Goal: Find contact information: Find contact information

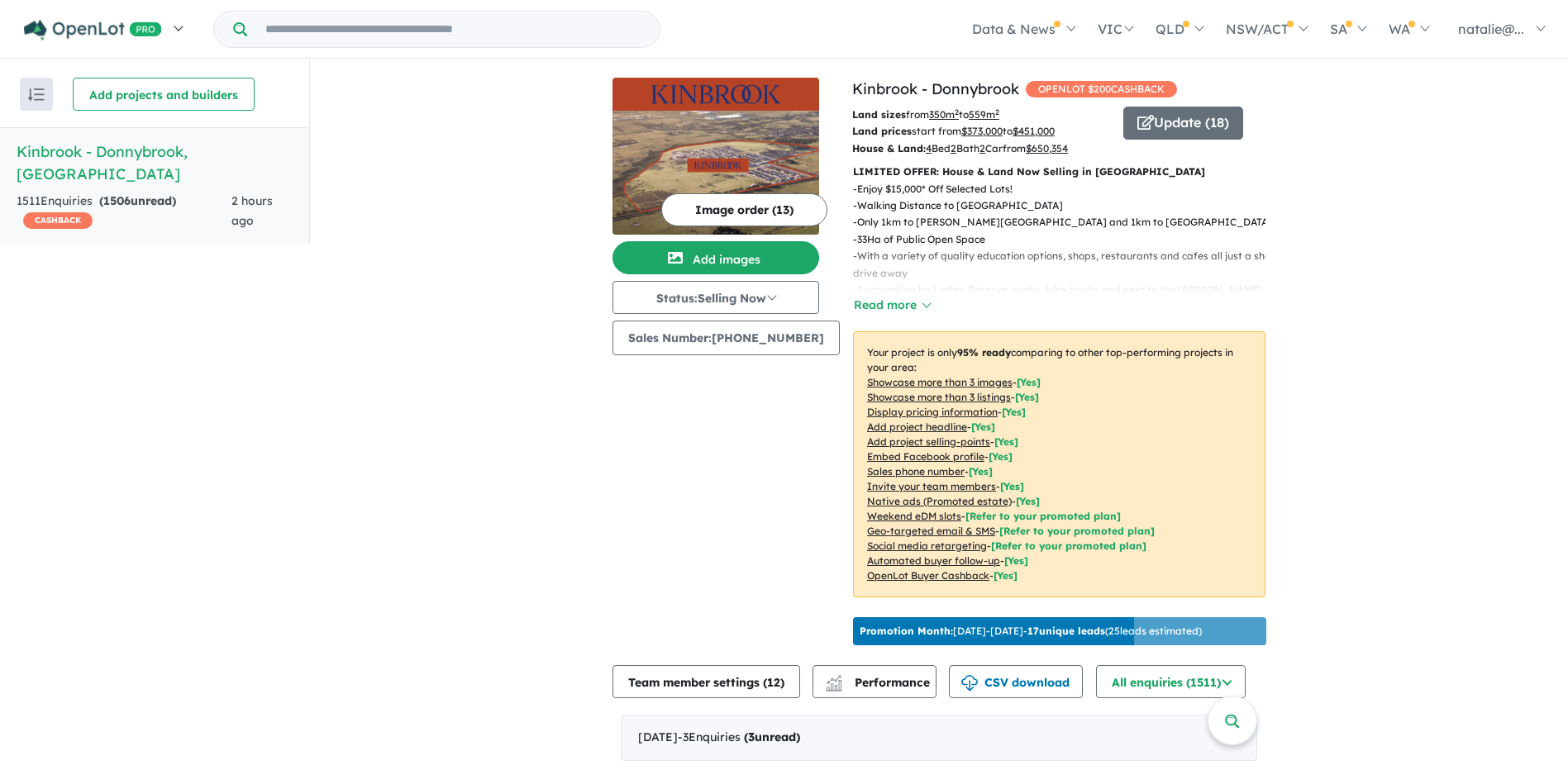
scroll to position [3, 0]
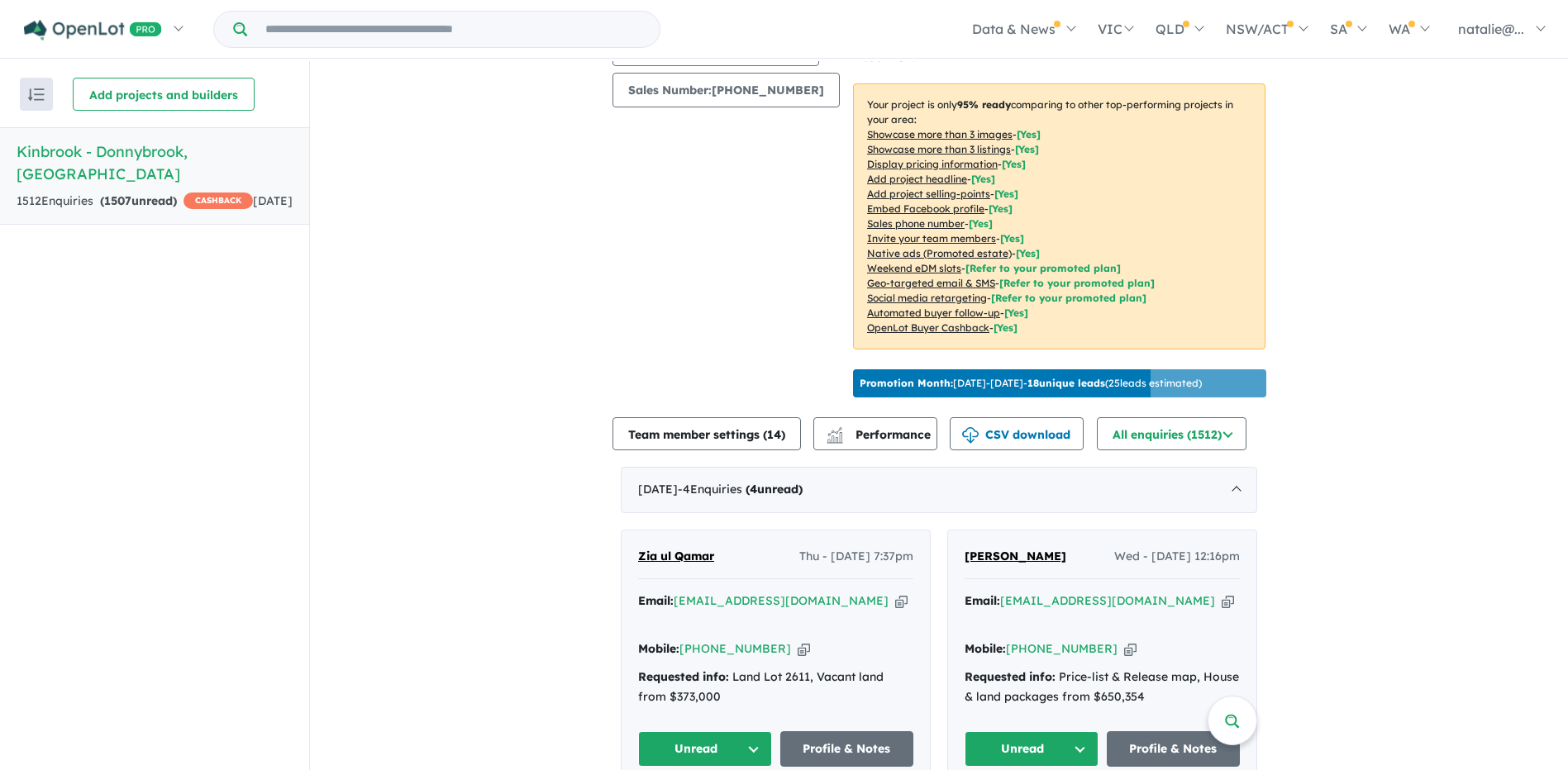
scroll to position [413, 0]
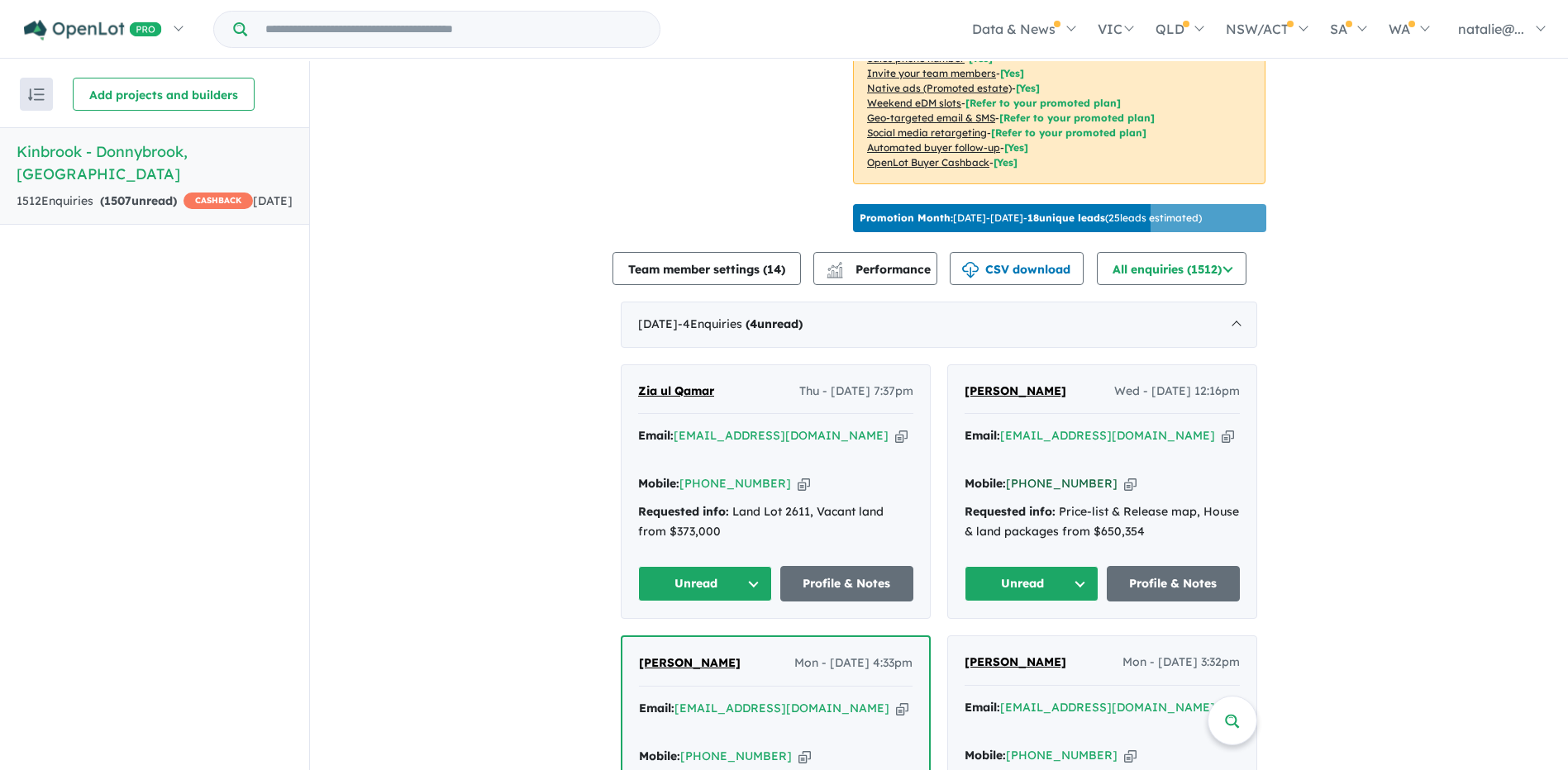
drag, startPoint x: 1095, startPoint y: 475, endPoint x: 1030, endPoint y: 482, distance: 65.4
click at [1030, 482] on div "Mobile: [PHONE_NUMBER] Copied!" at bounding box center [1102, 484] width 275 height 20
copy link "426 246 060"
drag, startPoint x: 1165, startPoint y: 452, endPoint x: 1002, endPoint y: 443, distance: 163.2
click at [1002, 443] on div "Email: samipkhaniya80@gmail.com Copied!" at bounding box center [1102, 446] width 275 height 39
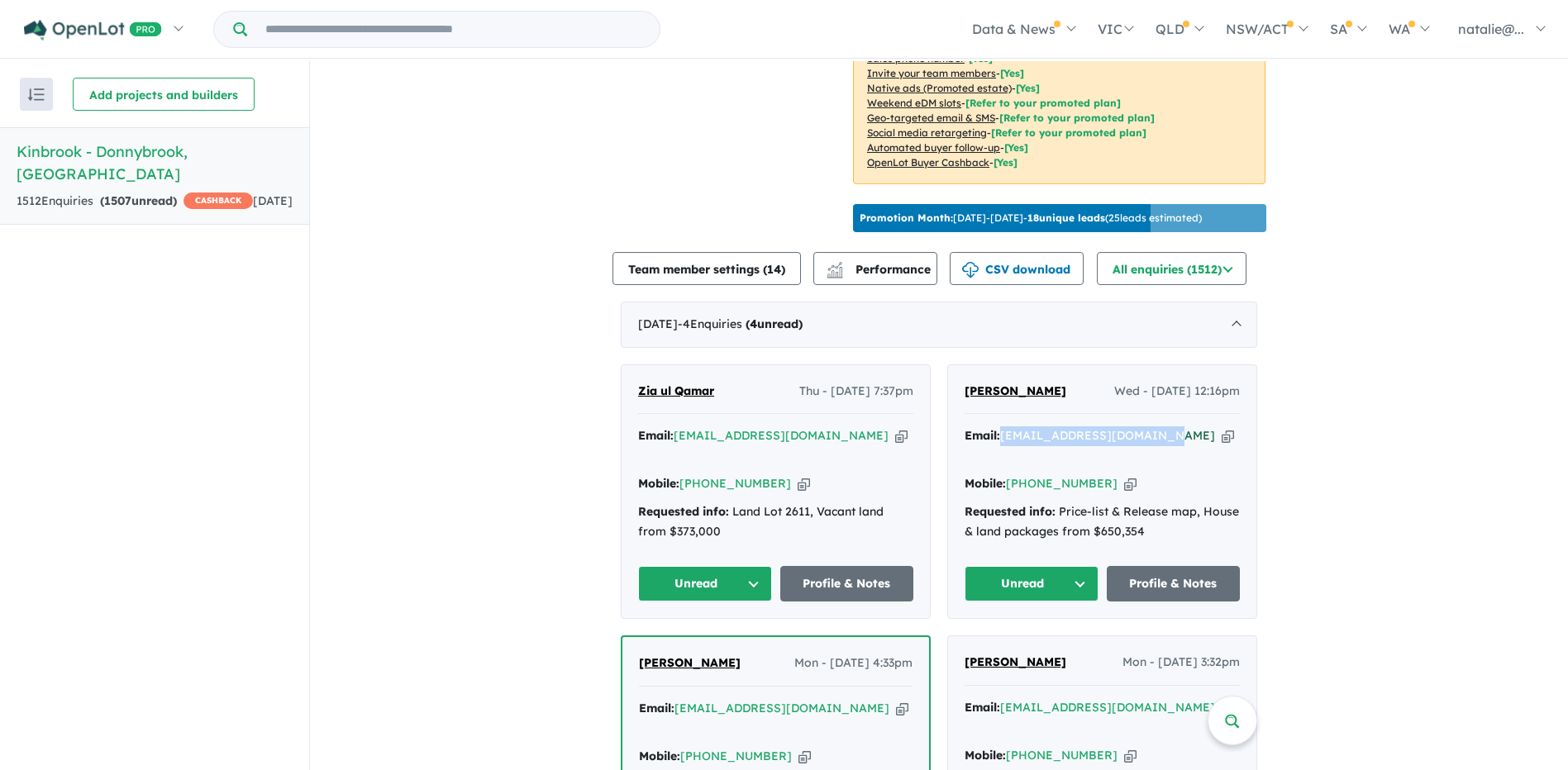
copy a%20Kinbrook%20-%20Donnybrook"] "[EMAIL_ADDRESS][DOMAIN_NAME]"
drag, startPoint x: 769, startPoint y: 476, endPoint x: 705, endPoint y: 476, distance: 64.0
click at [705, 476] on div "Mobile: +61 402 593 728 Copied!" at bounding box center [776, 484] width 275 height 20
copy link "402 593 728"
